Goal: Task Accomplishment & Management: Manage account settings

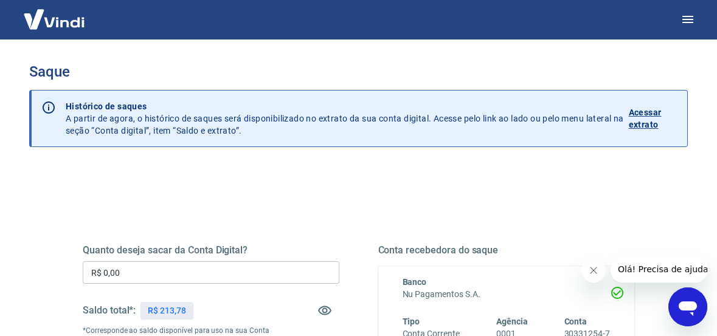
click at [641, 124] on p "Acessar extrato" at bounding box center [652, 118] width 49 height 24
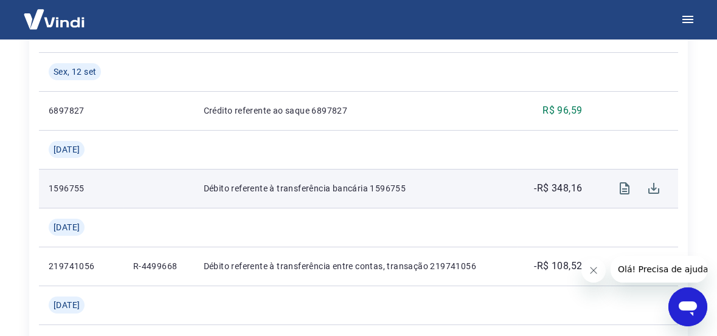
scroll to position [486, 0]
